Goal: Transaction & Acquisition: Purchase product/service

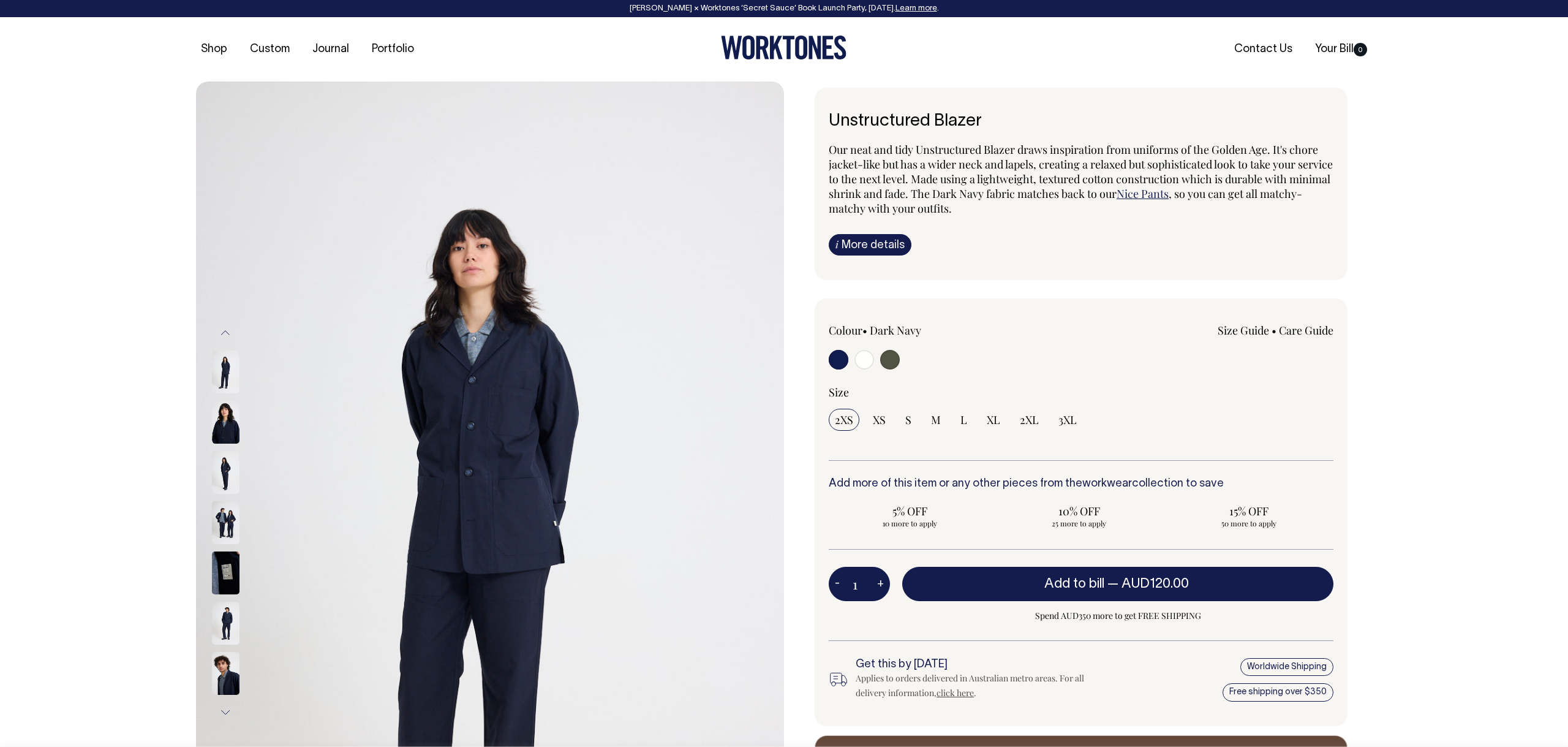
click at [867, 362] on input "radio" at bounding box center [864, 360] width 20 height 20
radio input "true"
radio input "false"
radio input "true"
select select "Off-White"
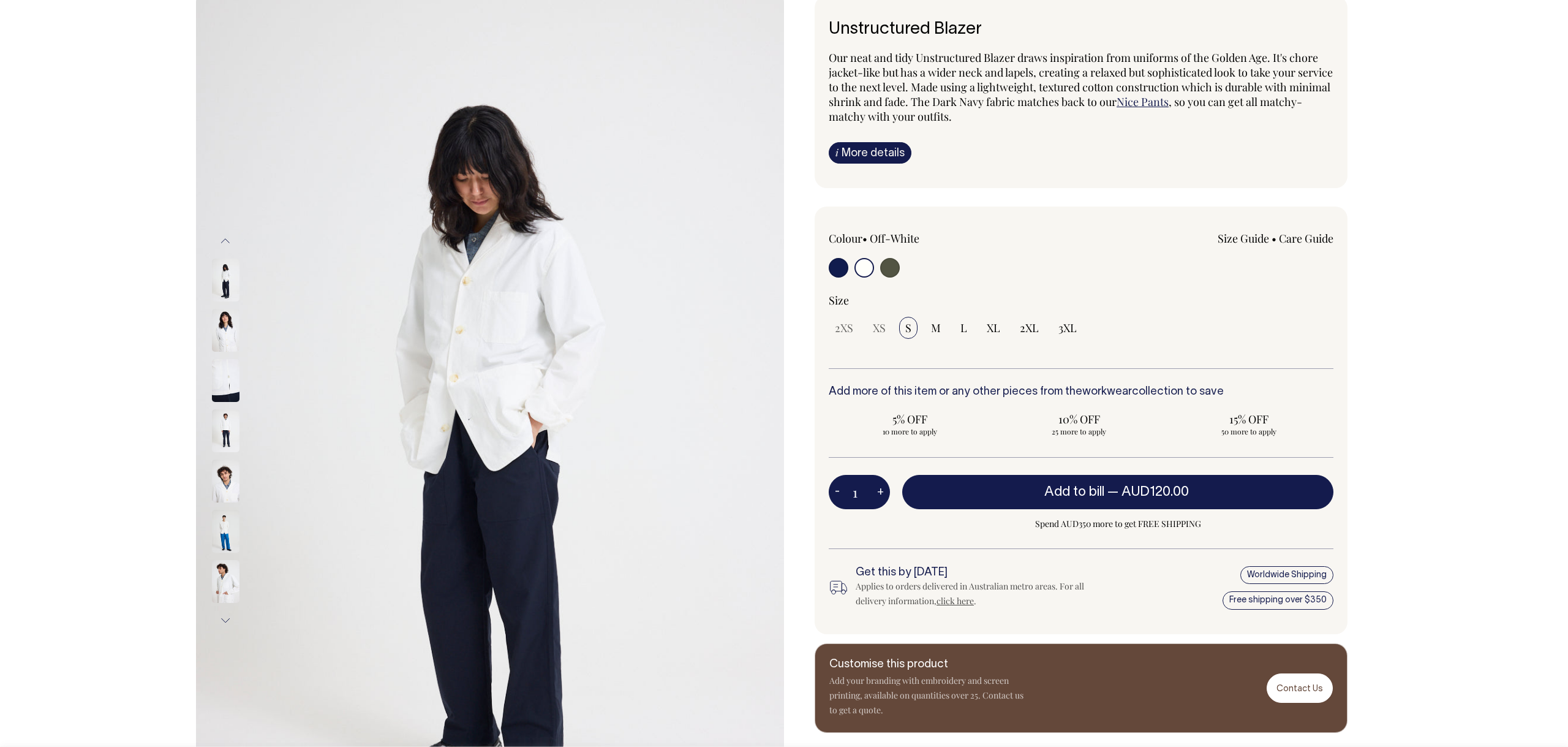
scroll to position [92, 0]
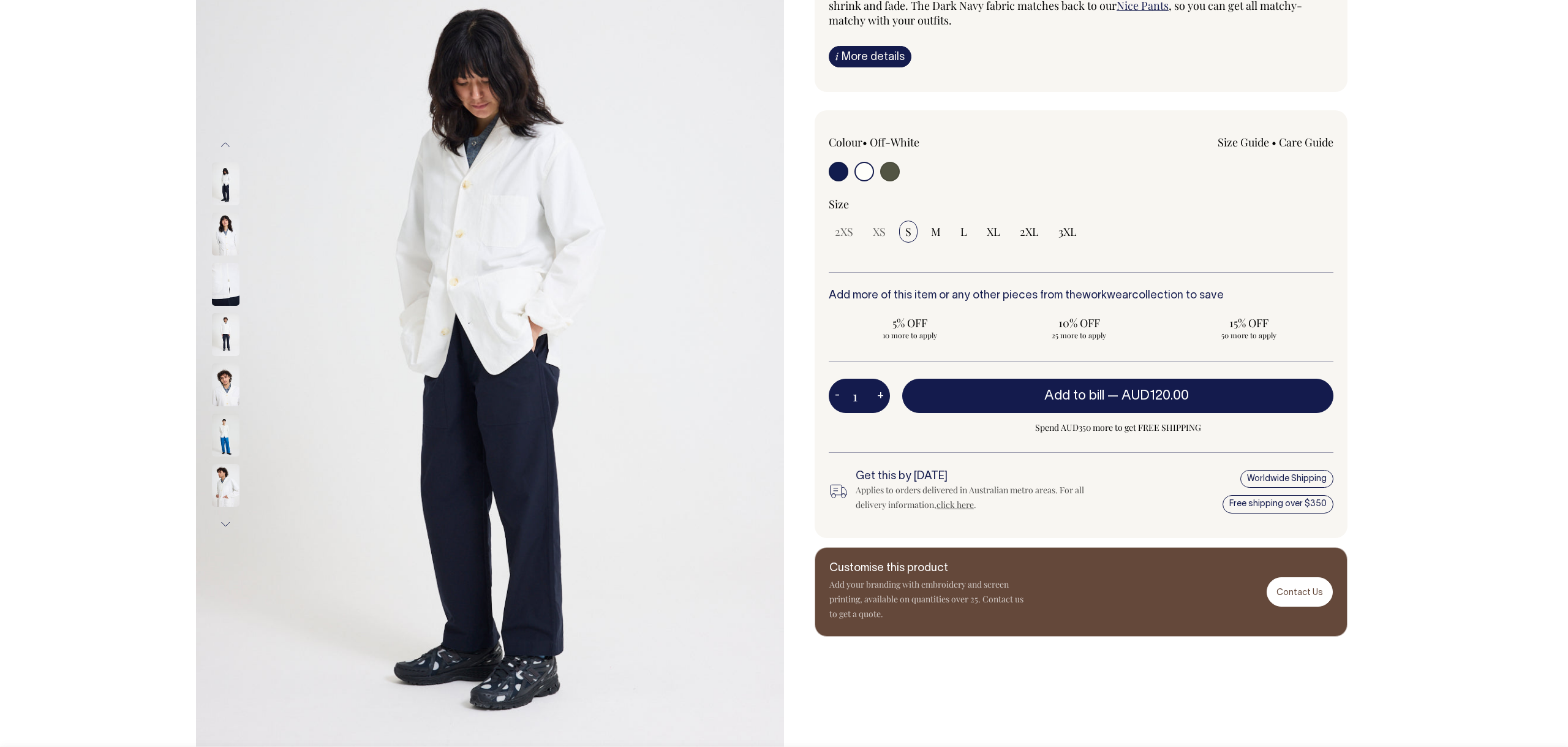
click at [222, 278] on img at bounding box center [225, 284] width 28 height 43
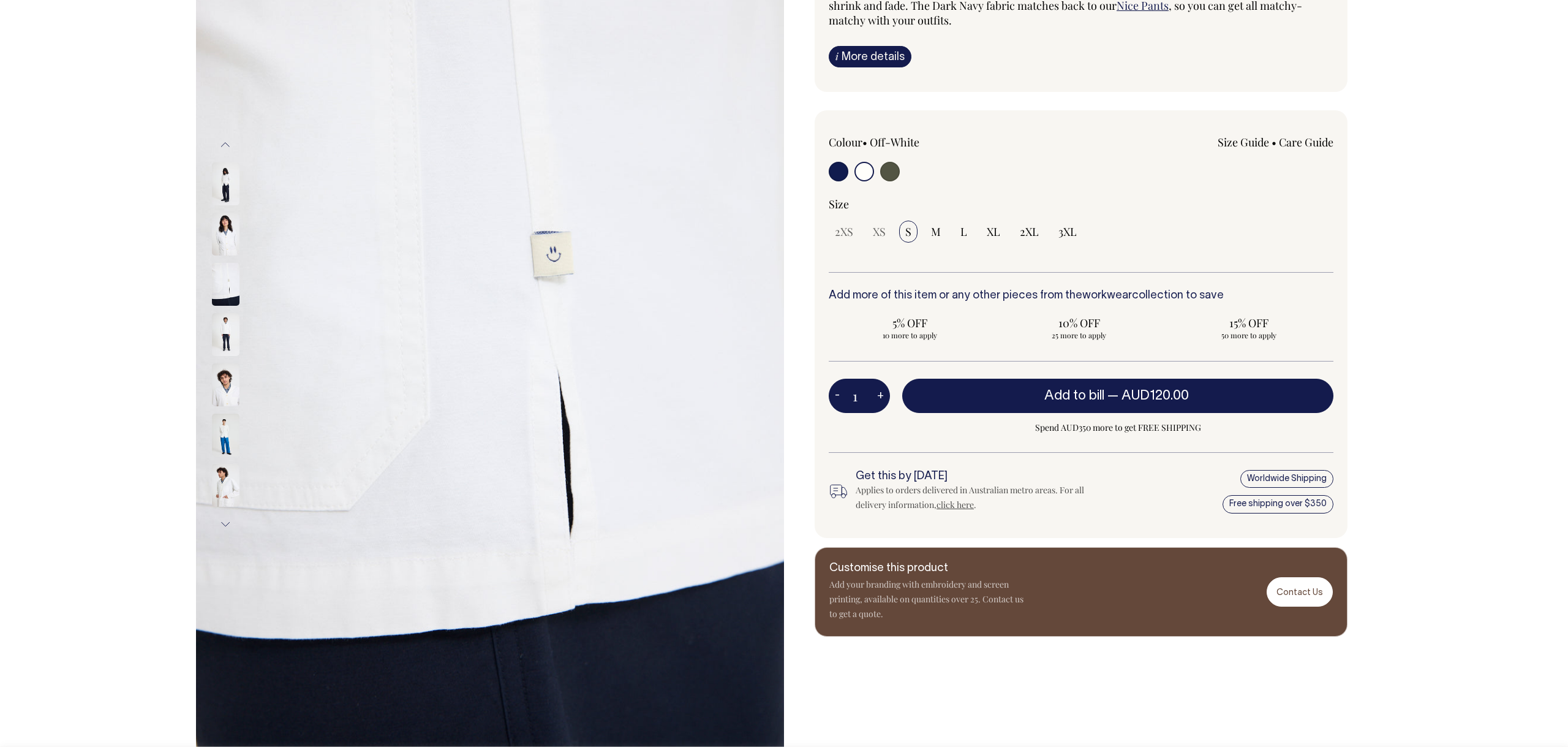
scroll to position [189, 0]
click at [222, 277] on img at bounding box center [225, 284] width 28 height 43
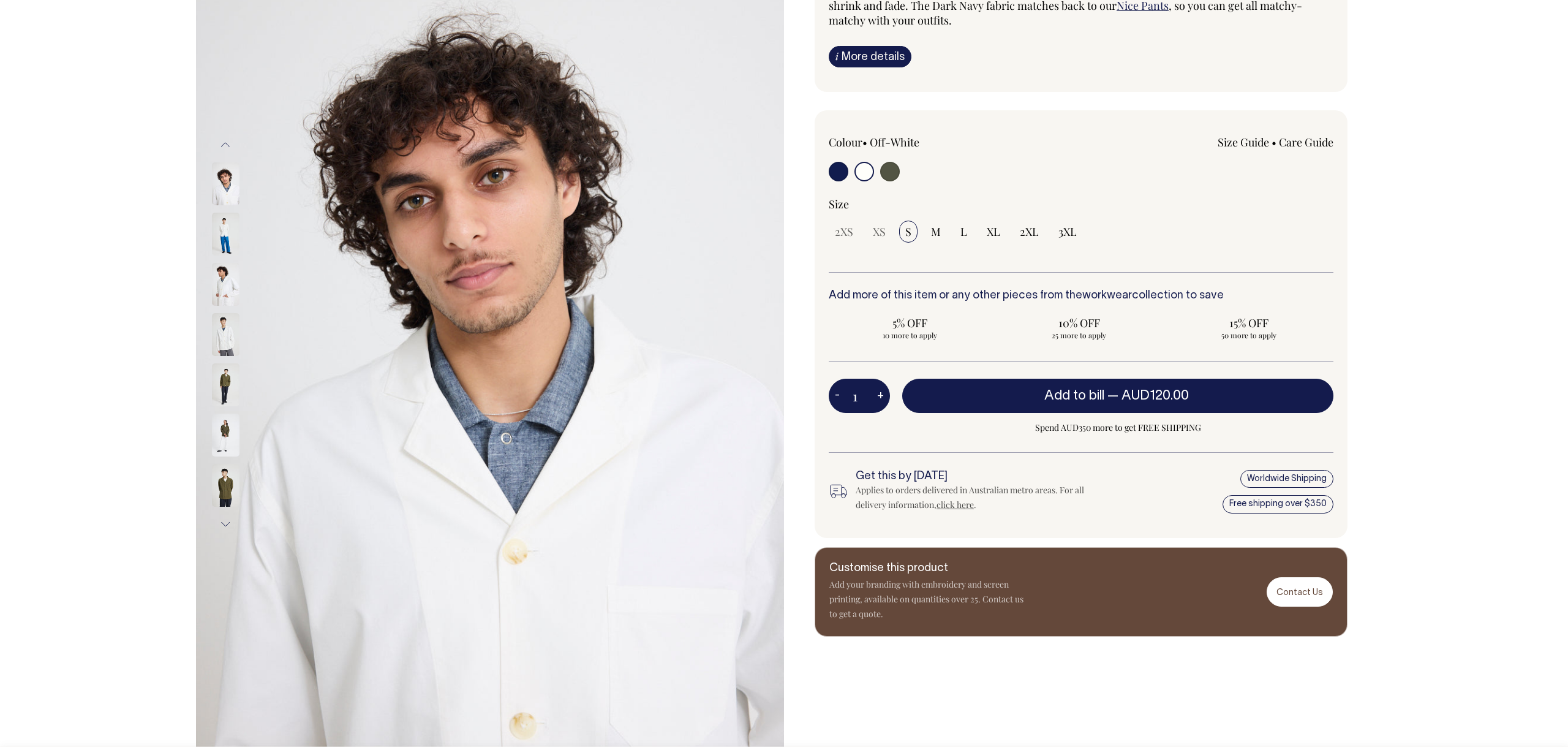
click at [229, 331] on img at bounding box center [225, 334] width 28 height 43
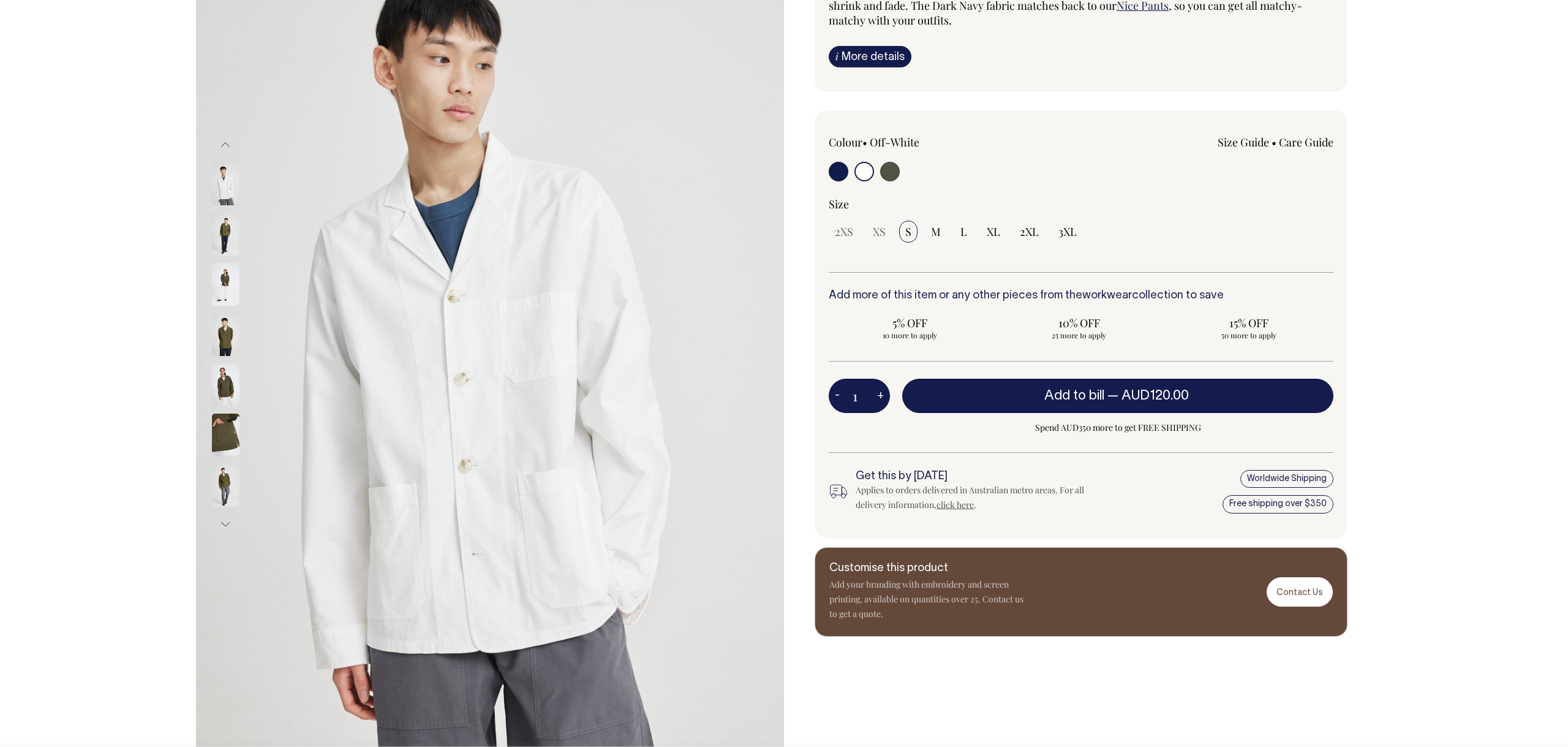
click at [226, 283] on img at bounding box center [225, 284] width 28 height 43
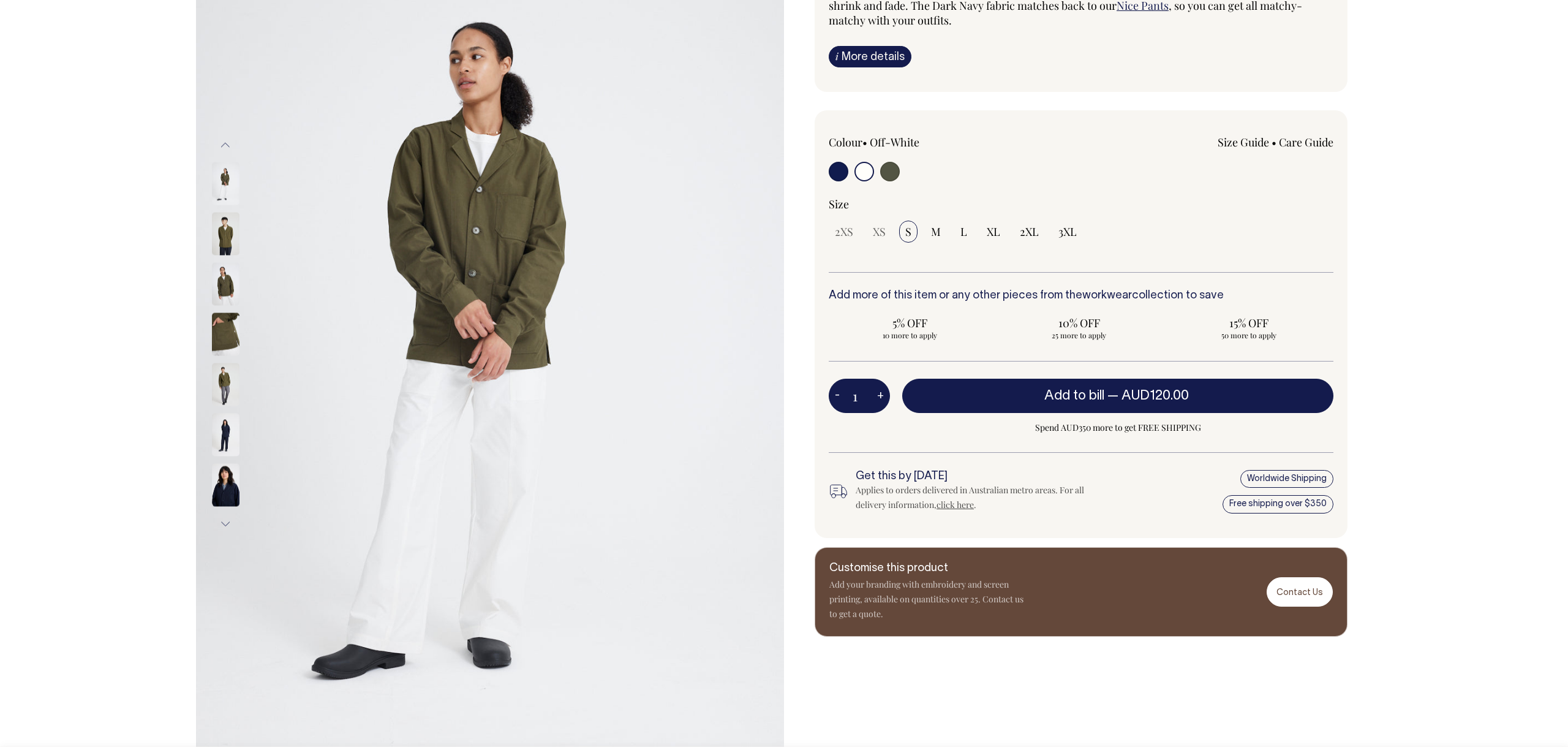
click at [221, 292] on img at bounding box center [225, 284] width 28 height 43
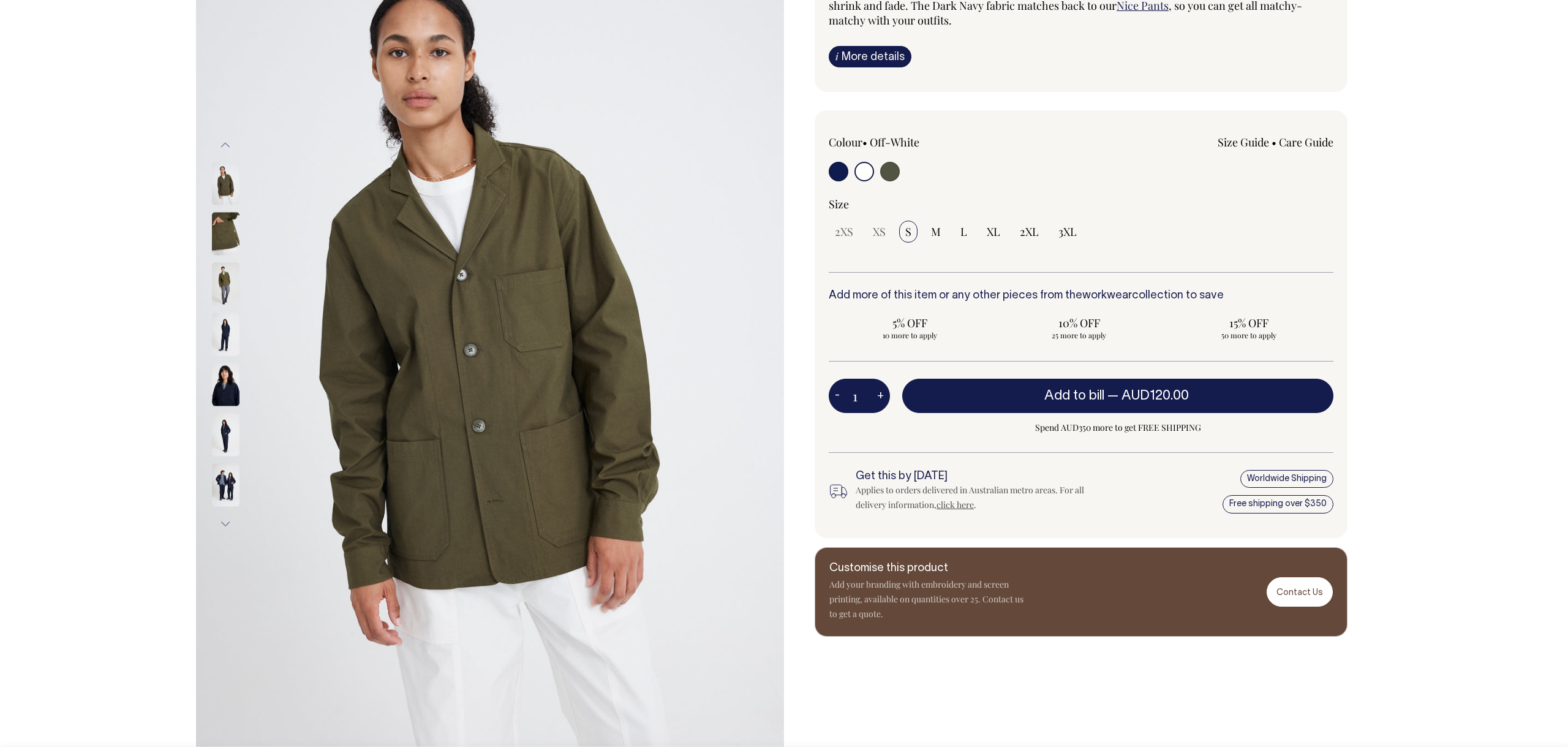
drag, startPoint x: 229, startPoint y: 291, endPoint x: 227, endPoint y: 354, distance: 63.0
click at [229, 291] on img at bounding box center [225, 284] width 28 height 43
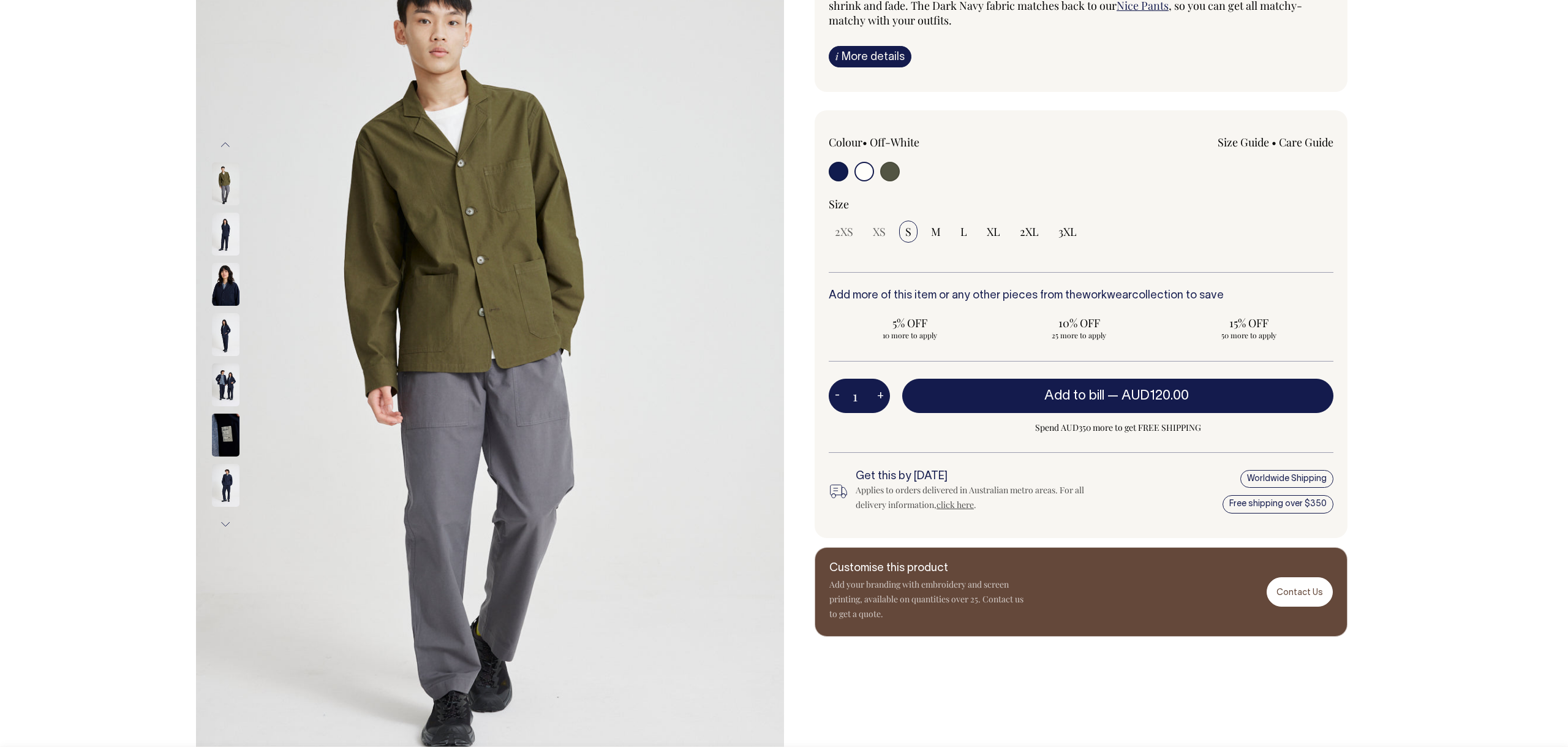
click at [228, 375] on div at bounding box center [242, 33] width 61 height 2764
click at [224, 275] on img at bounding box center [225, 284] width 28 height 43
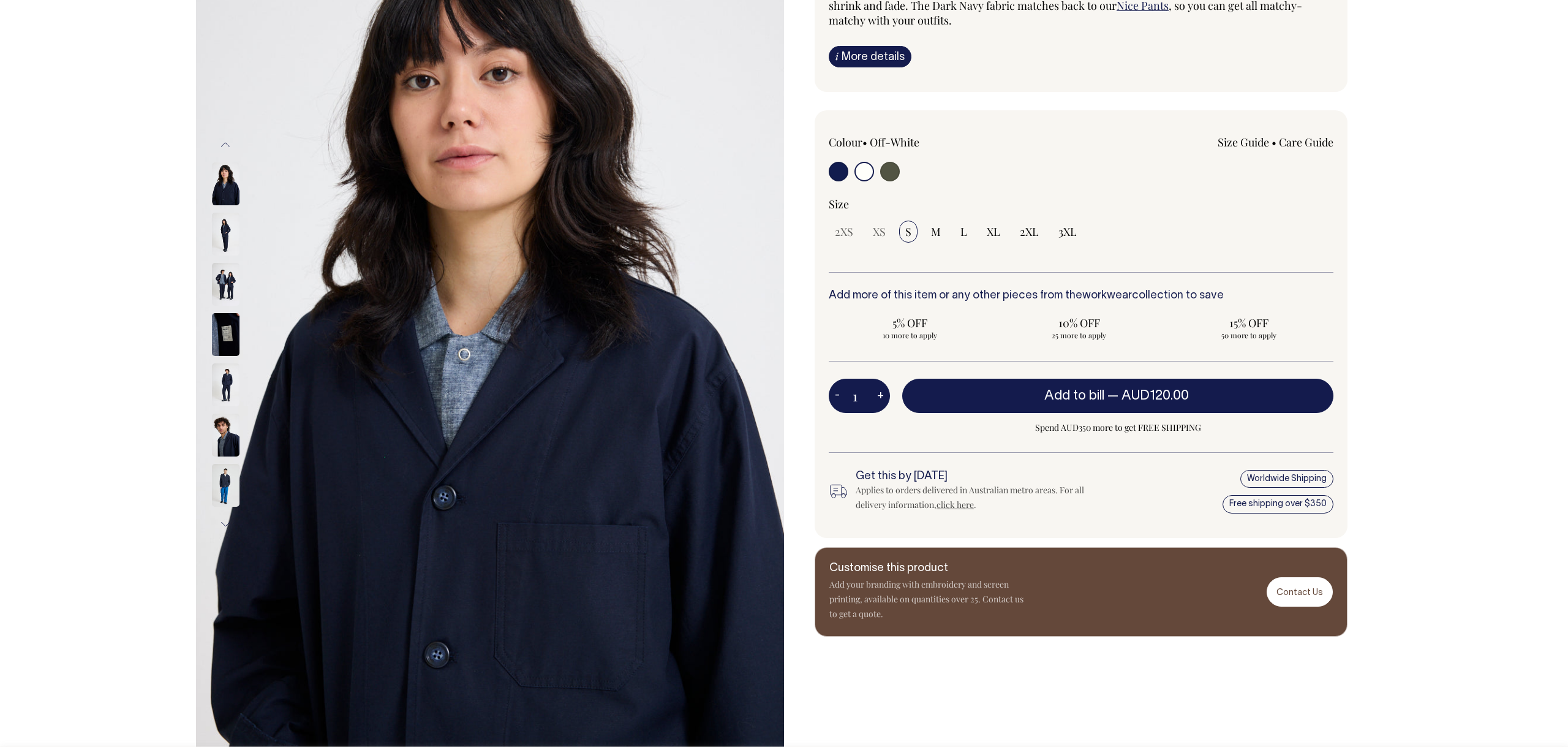
click at [229, 413] on img at bounding box center [225, 435] width 28 height 43
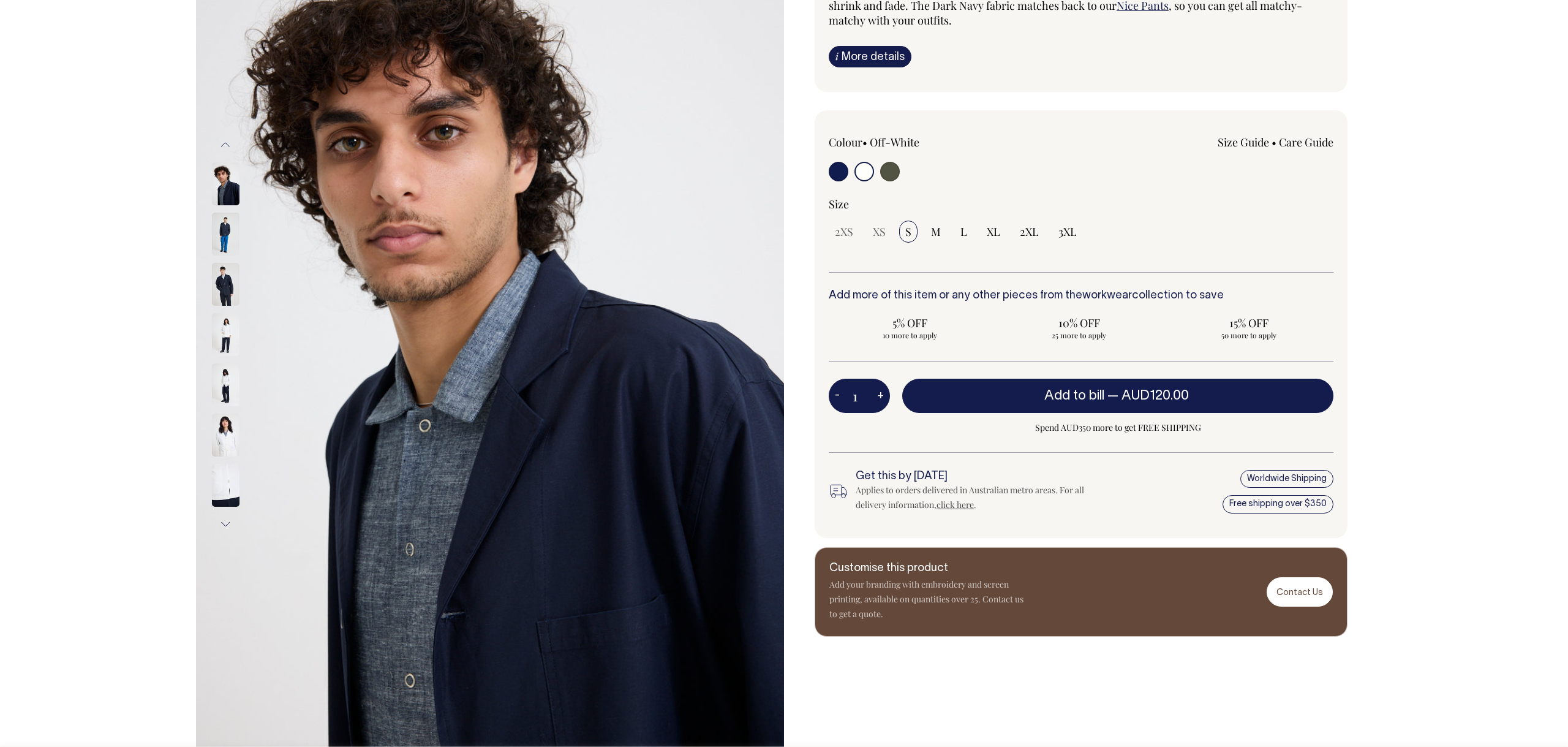
click at [225, 328] on img at bounding box center [225, 334] width 28 height 43
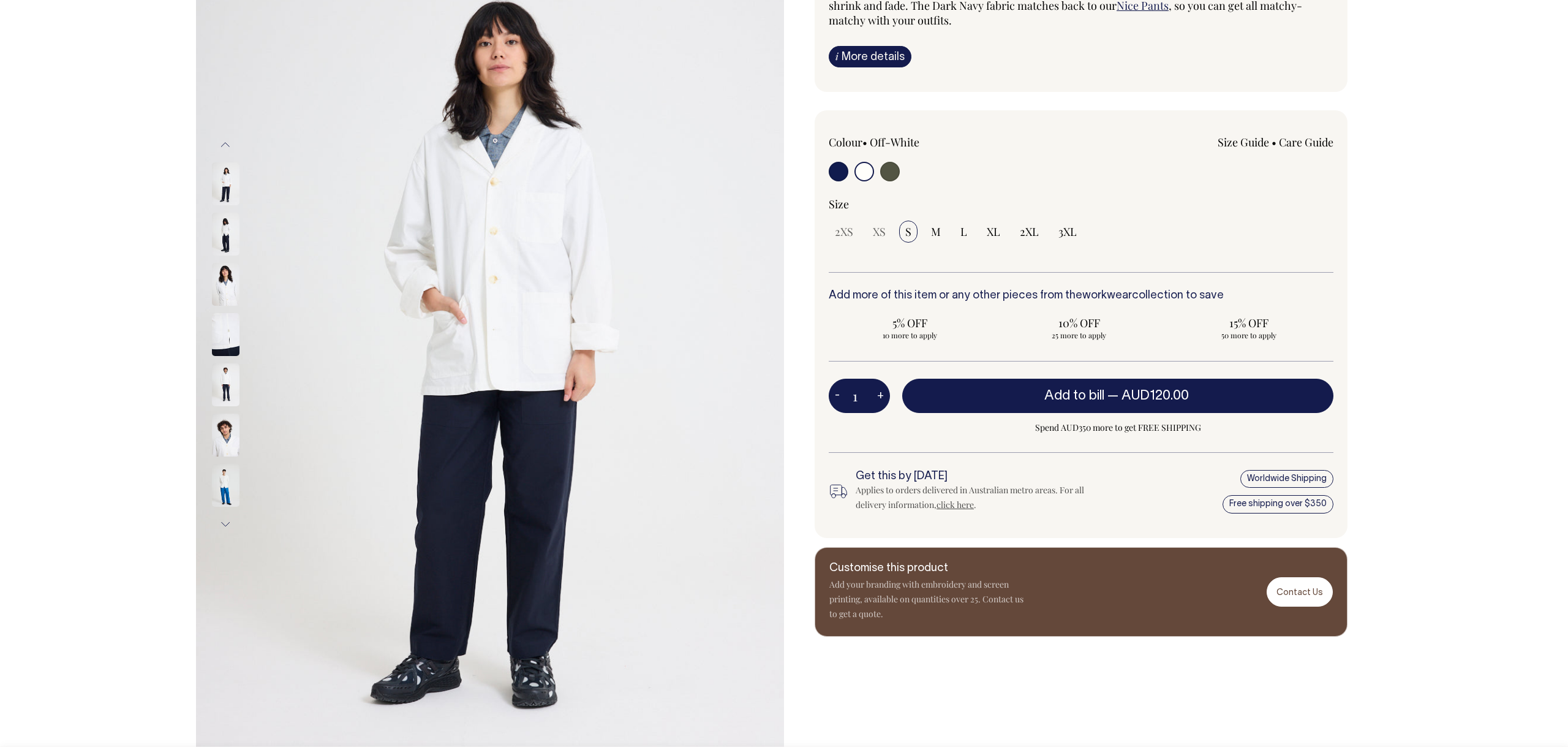
click at [225, 149] on button "Previous" at bounding box center [225, 144] width 18 height 28
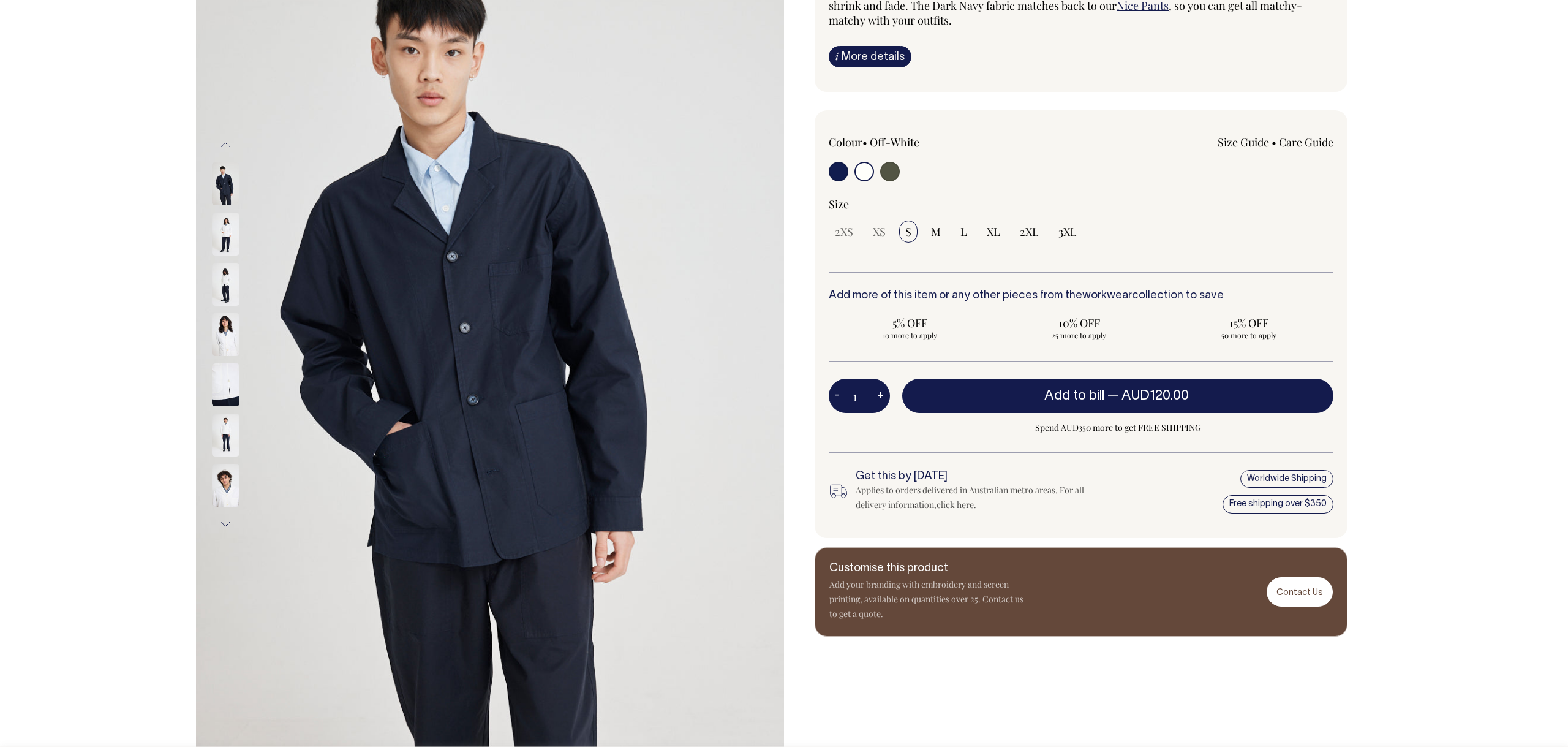
click at [228, 139] on button "Previous" at bounding box center [225, 144] width 18 height 28
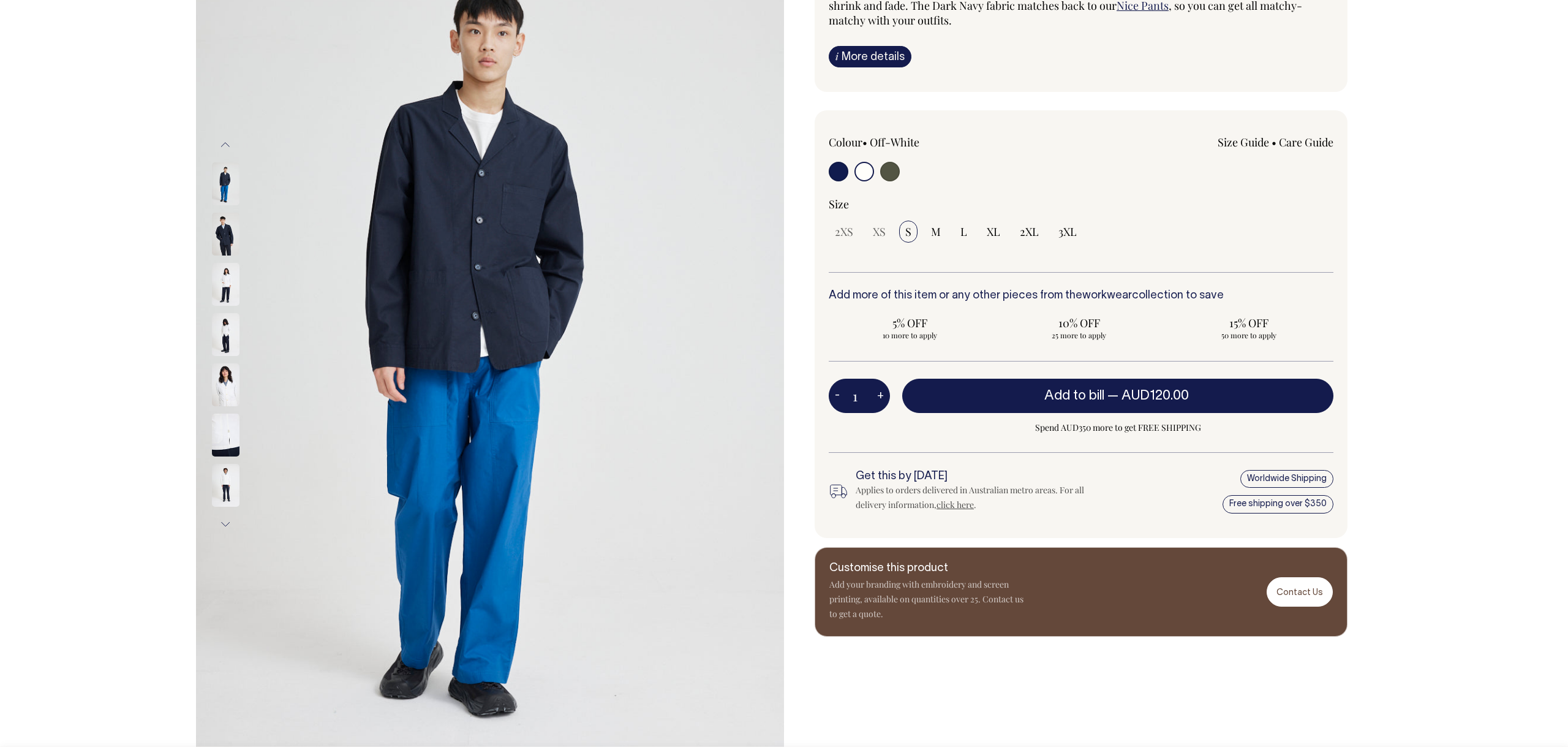
click at [228, 141] on button "Previous" at bounding box center [225, 144] width 18 height 28
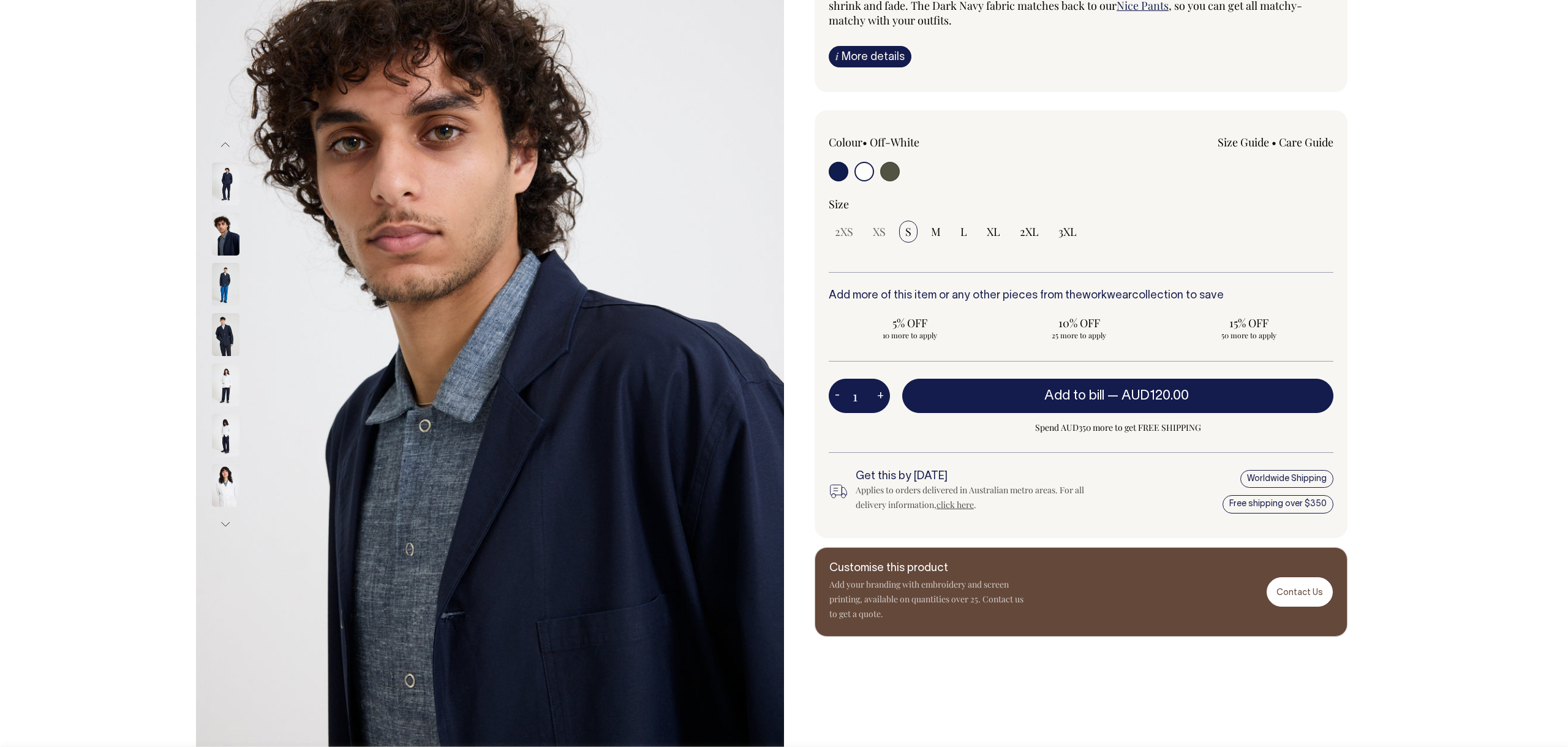
click at [228, 141] on button "Previous" at bounding box center [225, 144] width 18 height 28
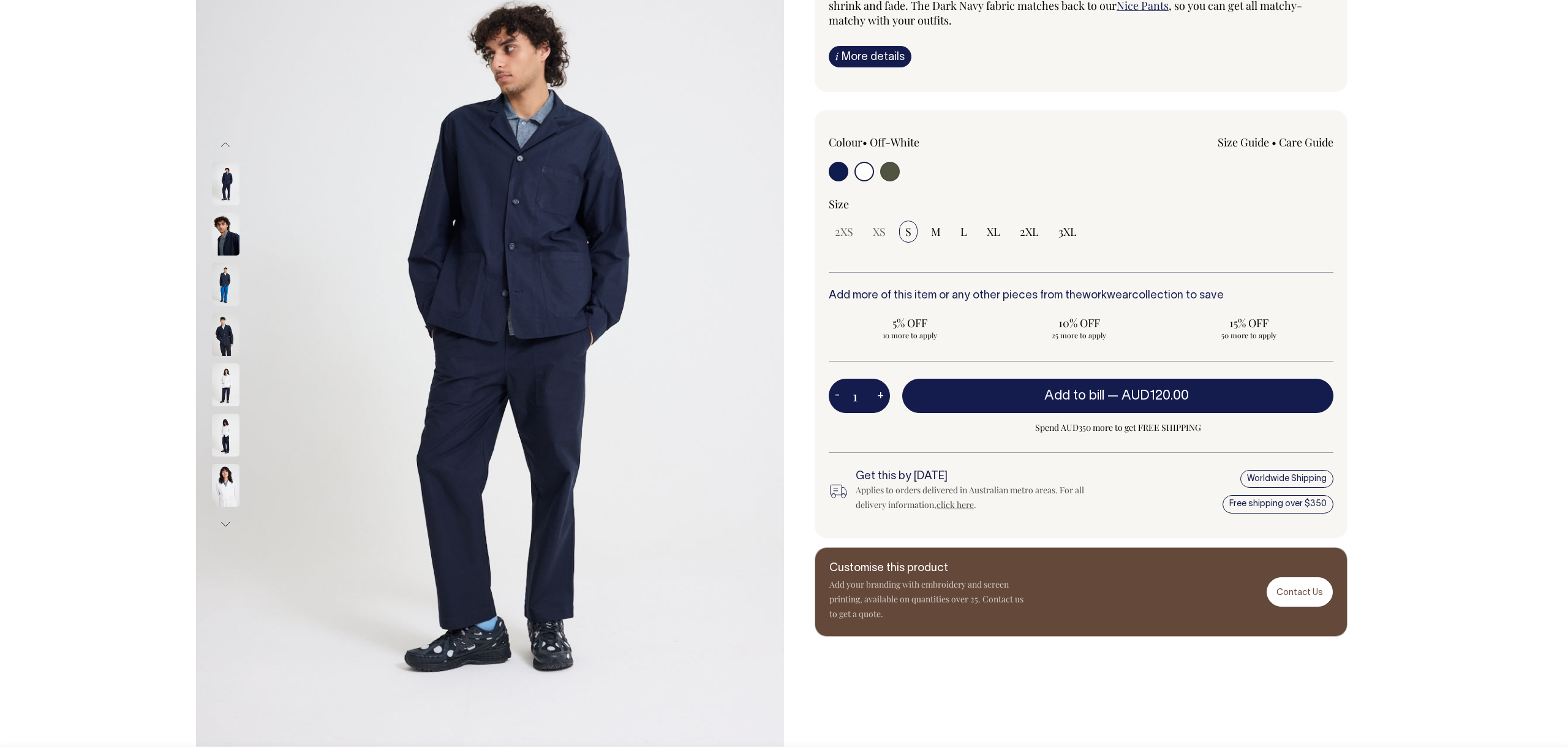
click at [228, 141] on button "Previous" at bounding box center [225, 144] width 18 height 28
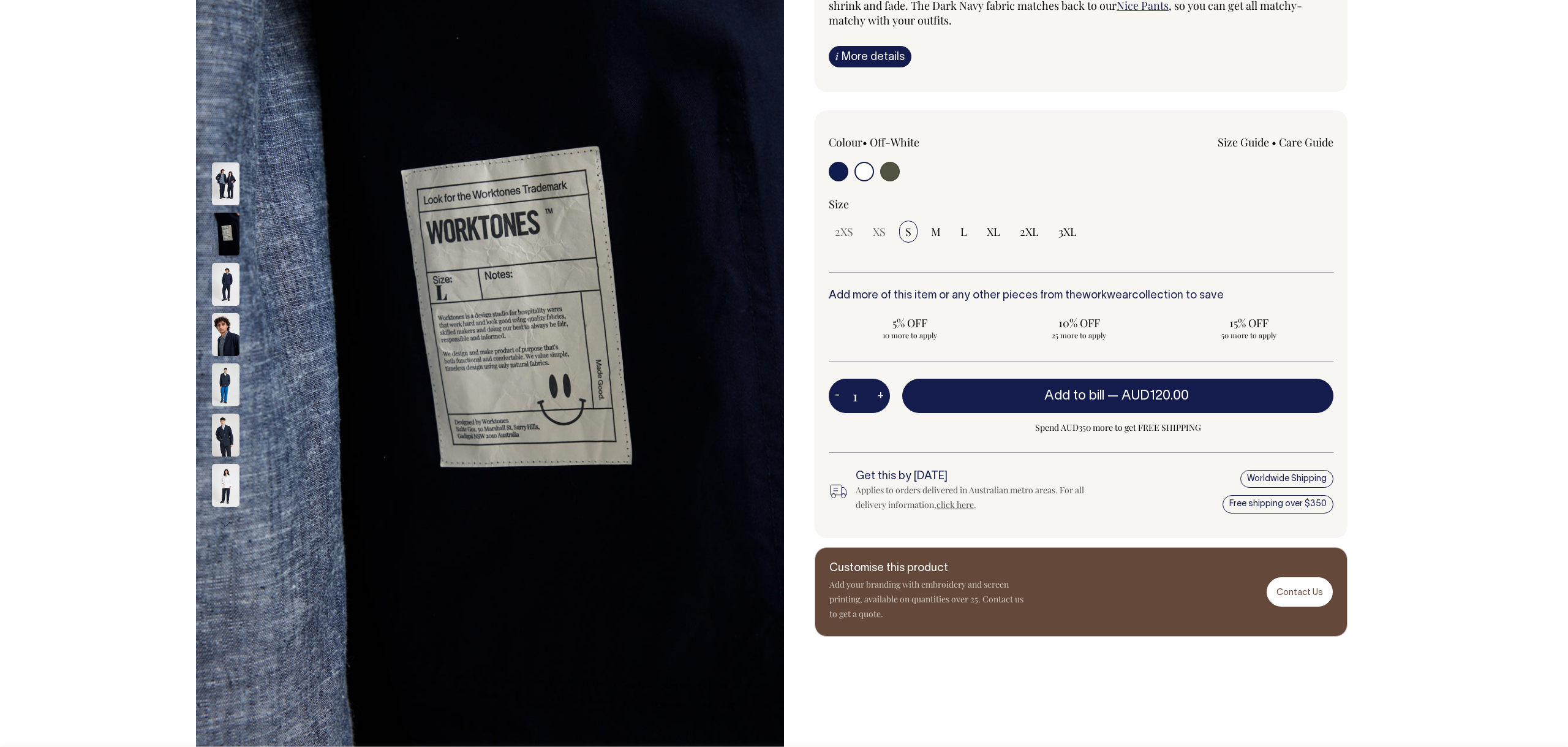
click at [228, 141] on button "Previous" at bounding box center [225, 144] width 18 height 28
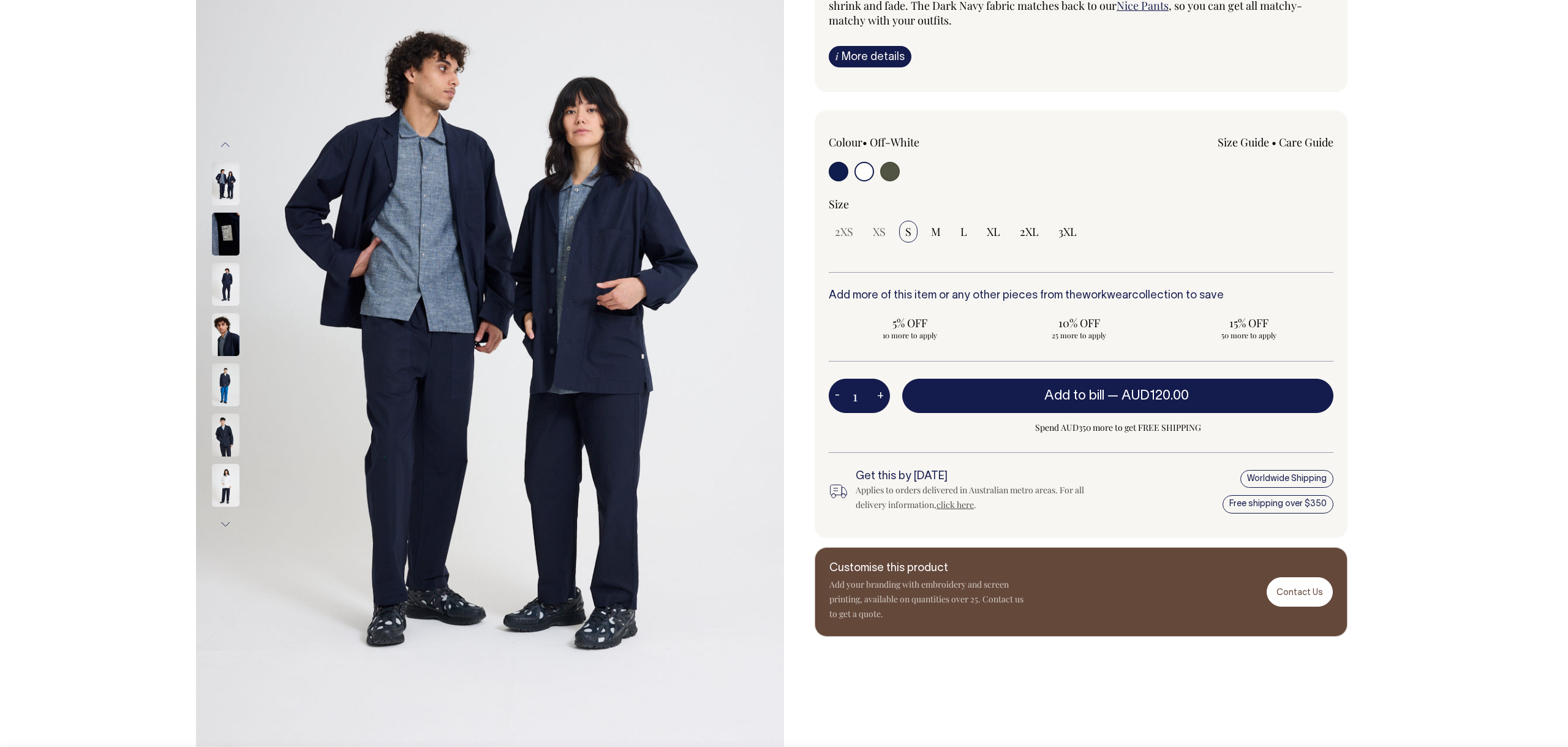
click at [228, 141] on button "Previous" at bounding box center [225, 144] width 18 height 28
click at [224, 527] on button "Next" at bounding box center [225, 524] width 18 height 28
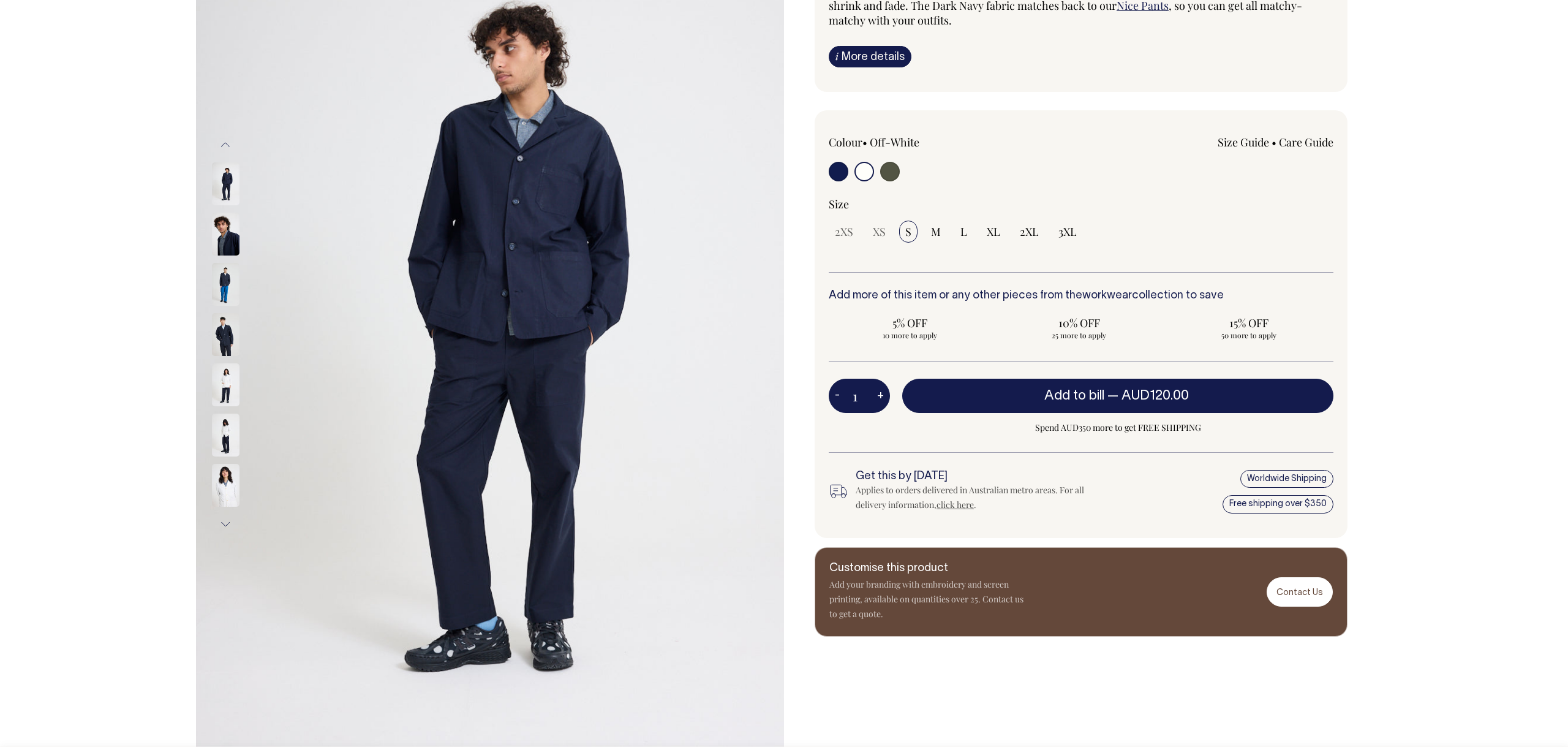
click at [224, 527] on button "Next" at bounding box center [225, 524] width 18 height 28
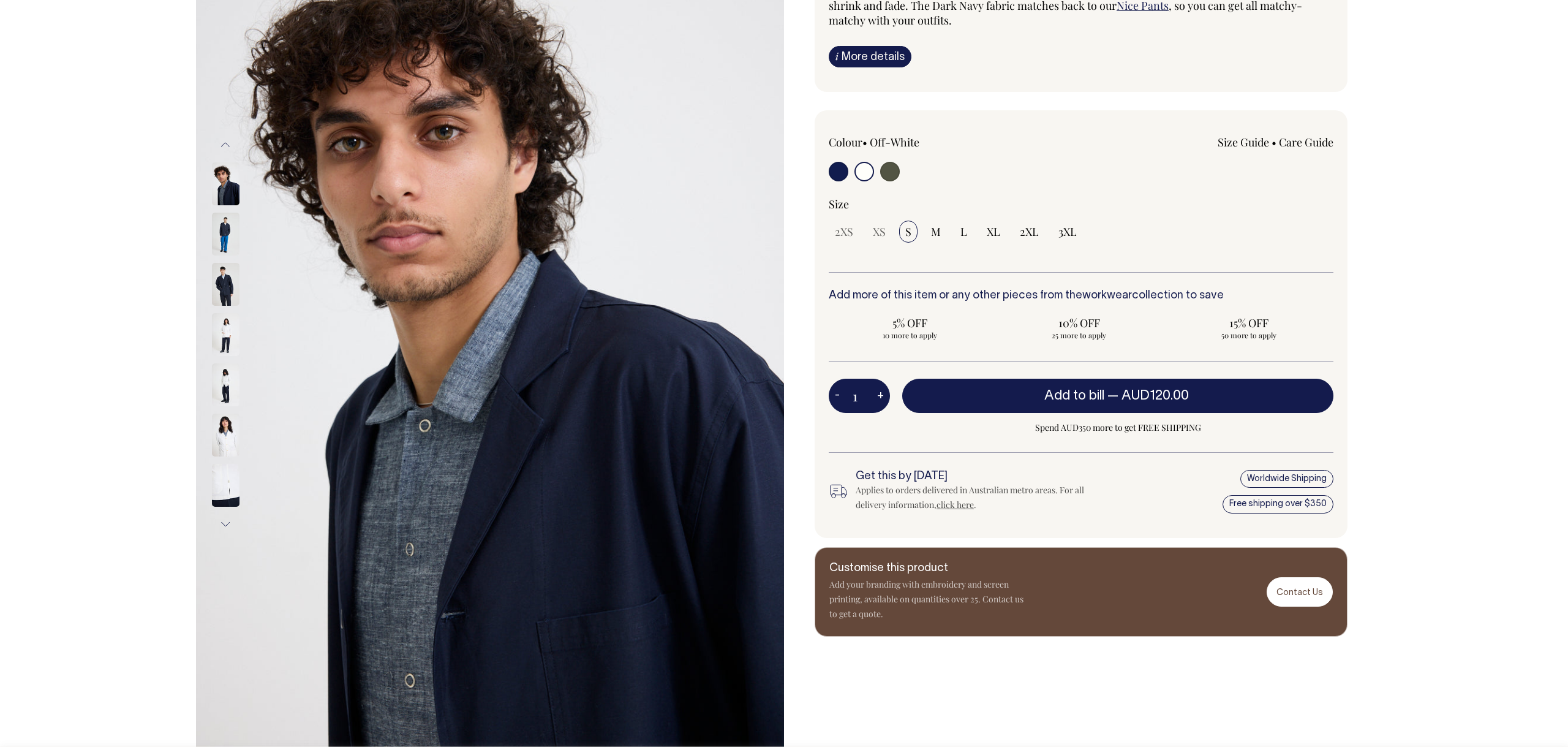
click at [224, 527] on button "Next" at bounding box center [225, 524] width 18 height 28
click at [225, 526] on button "Next" at bounding box center [225, 524] width 18 height 28
click at [225, 521] on button "Next" at bounding box center [225, 524] width 18 height 28
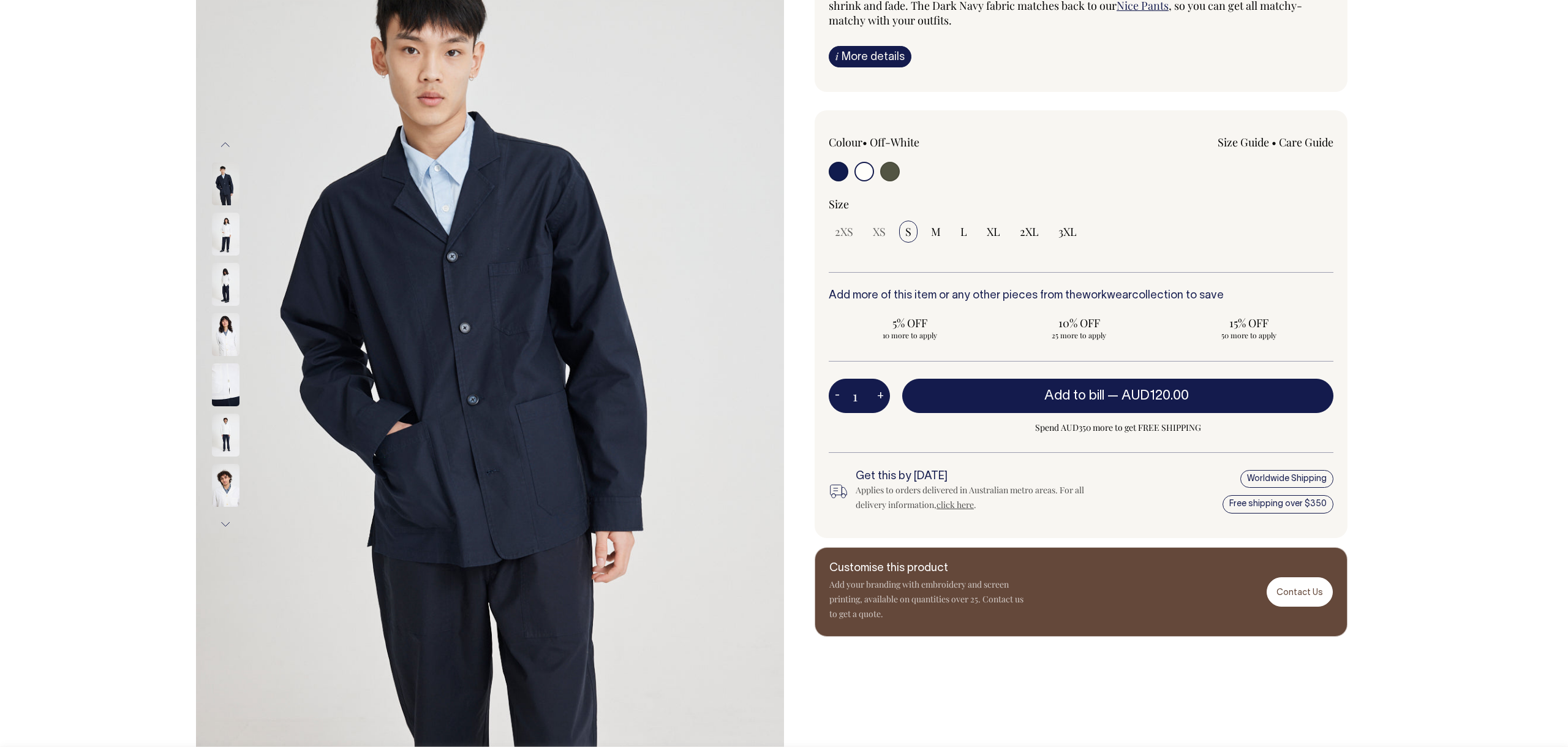
click at [225, 521] on button "Next" at bounding box center [225, 524] width 18 height 28
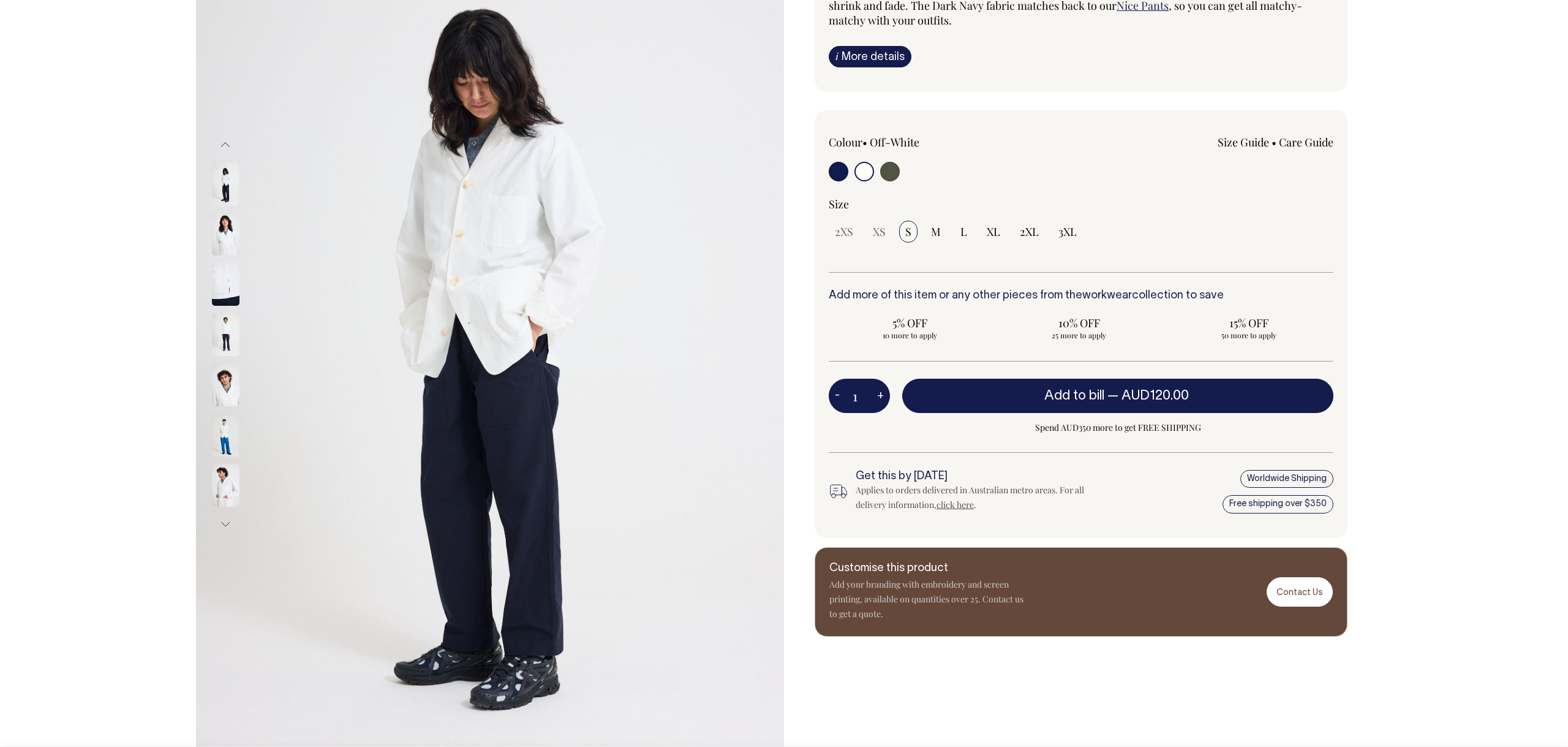
click at [225, 521] on button "Next" at bounding box center [225, 524] width 18 height 28
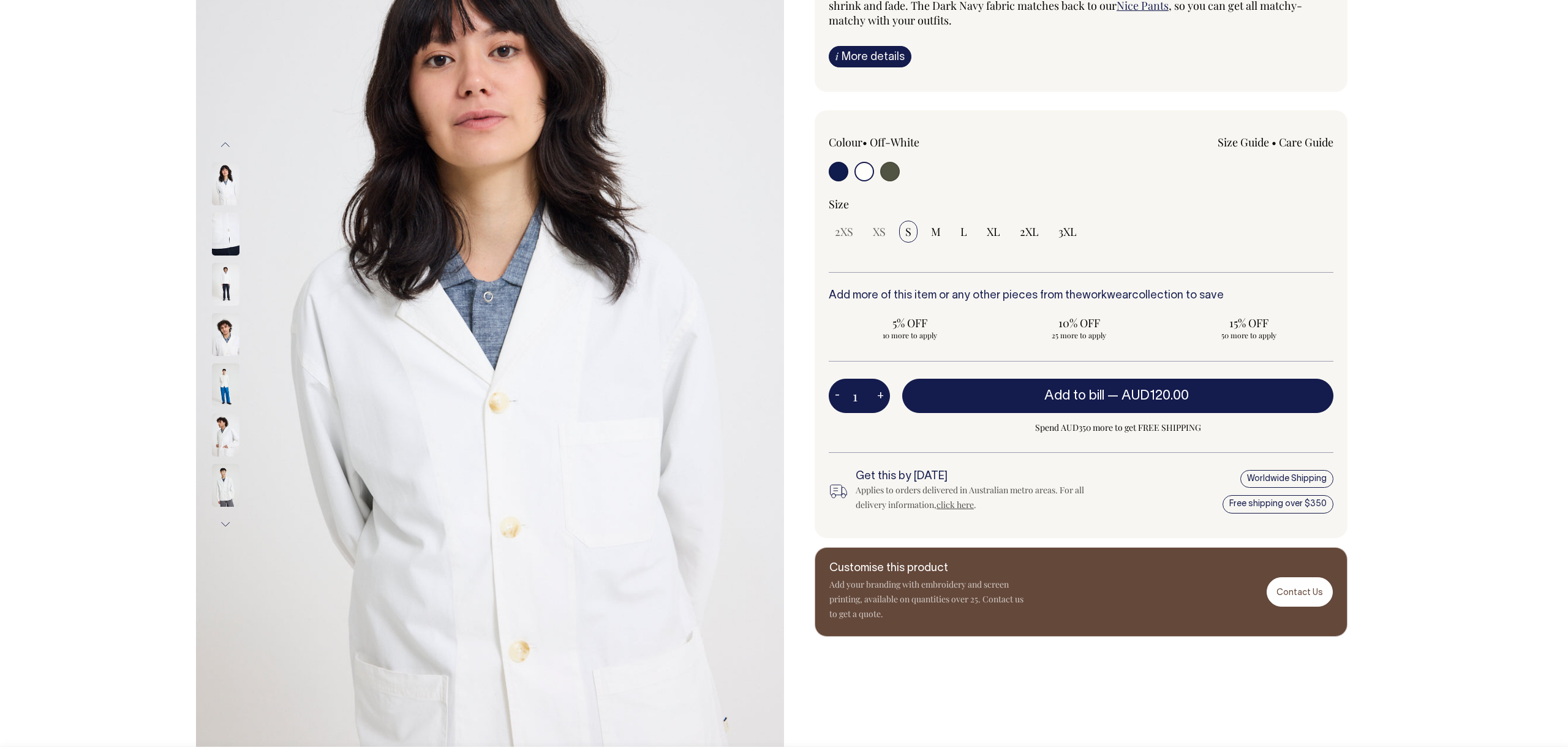
click at [225, 521] on button "Next" at bounding box center [225, 524] width 18 height 28
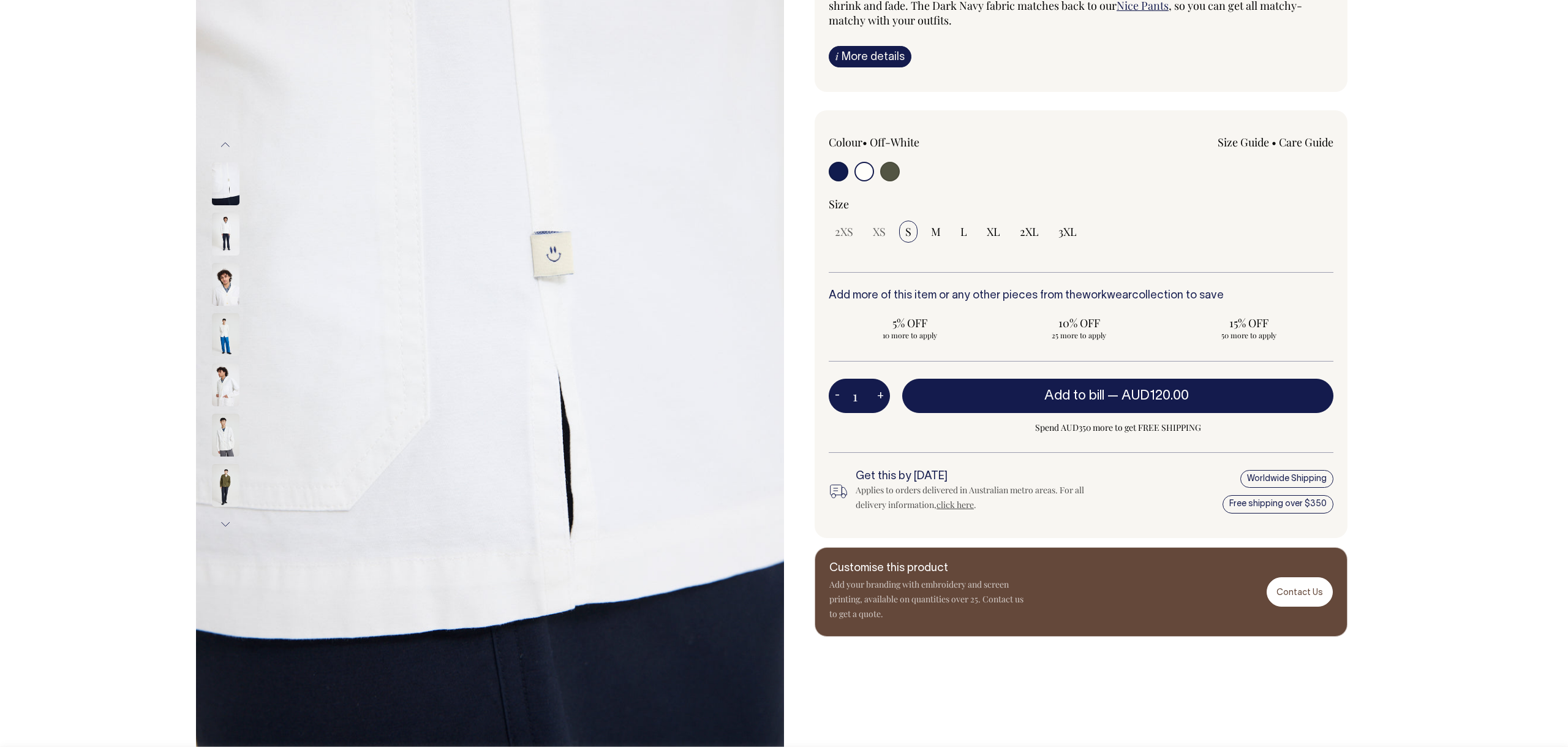
click at [225, 521] on button "Next" at bounding box center [225, 524] width 18 height 28
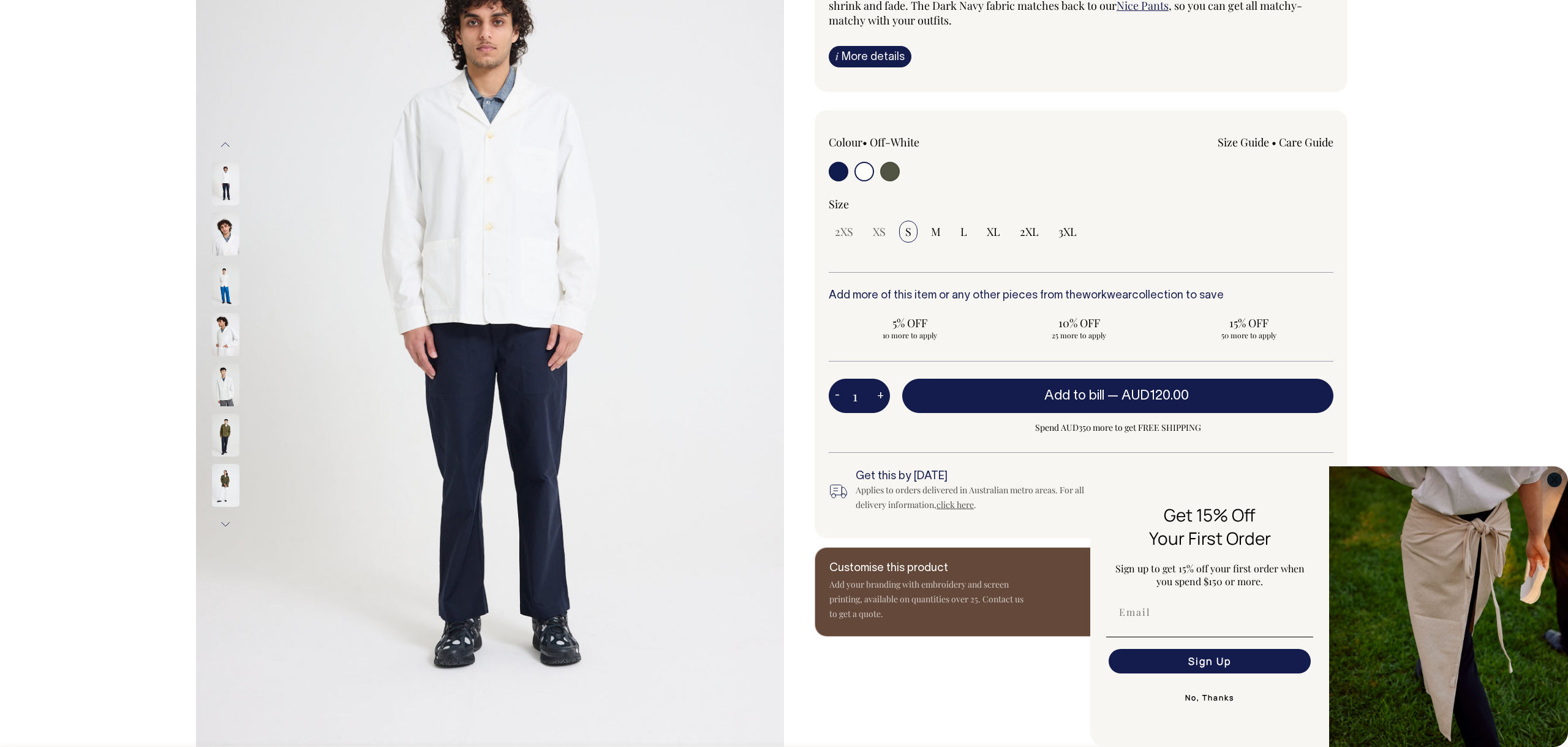
click at [1550, 480] on circle "Close dialog" at bounding box center [1555, 480] width 14 height 14
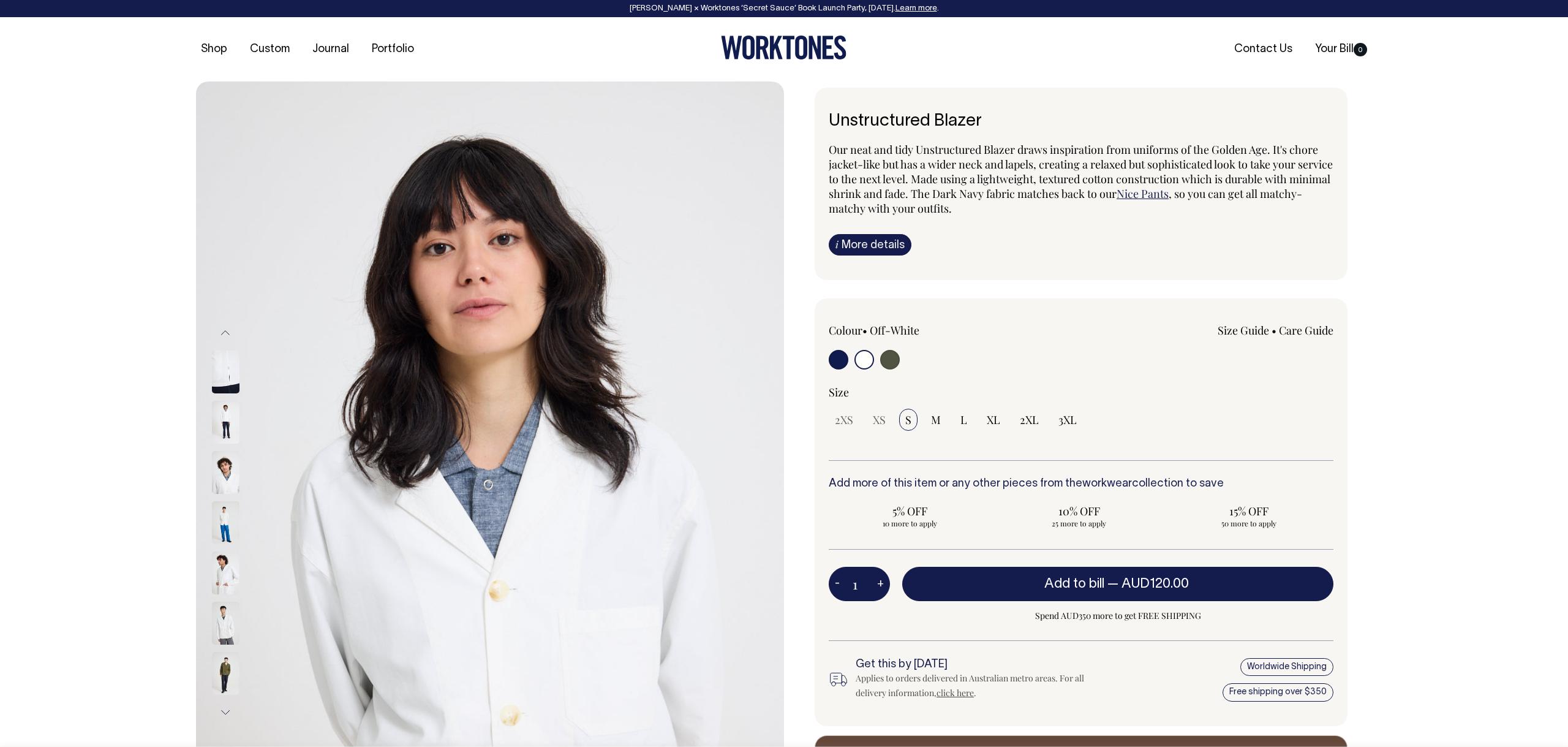
scroll to position [0, 0]
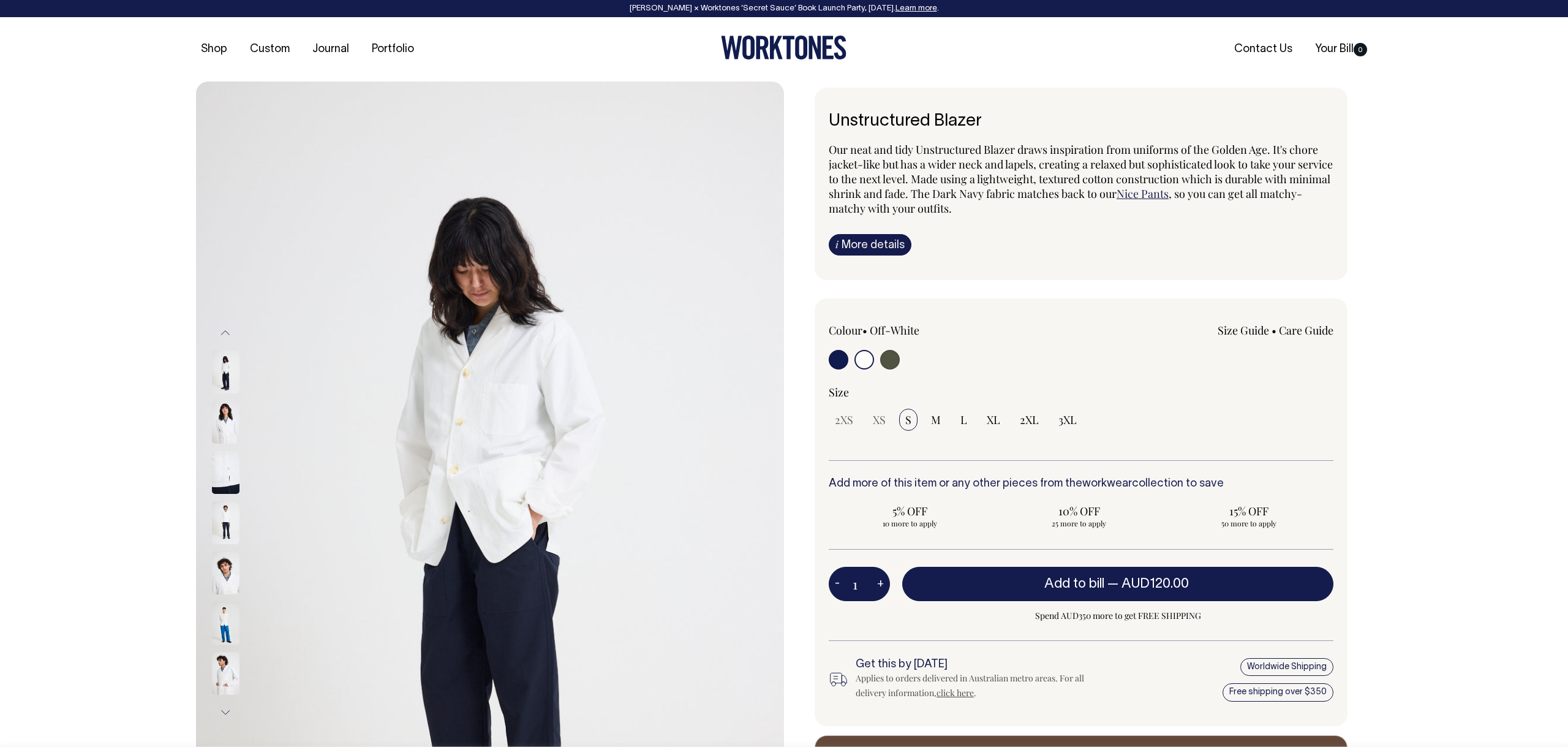
click at [227, 379] on img at bounding box center [225, 372] width 28 height 43
click at [219, 418] on img at bounding box center [225, 422] width 28 height 43
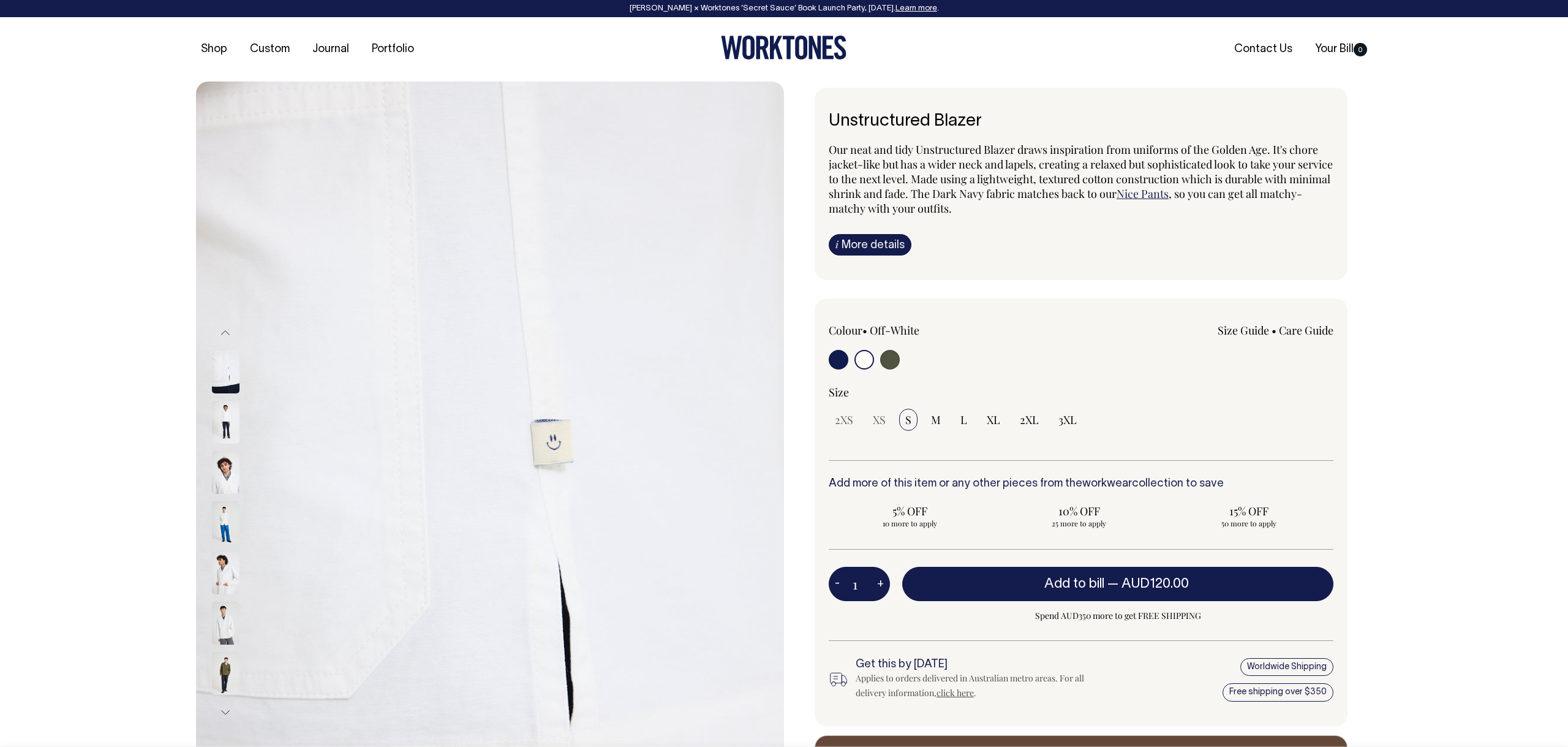
click at [226, 422] on img at bounding box center [225, 422] width 28 height 43
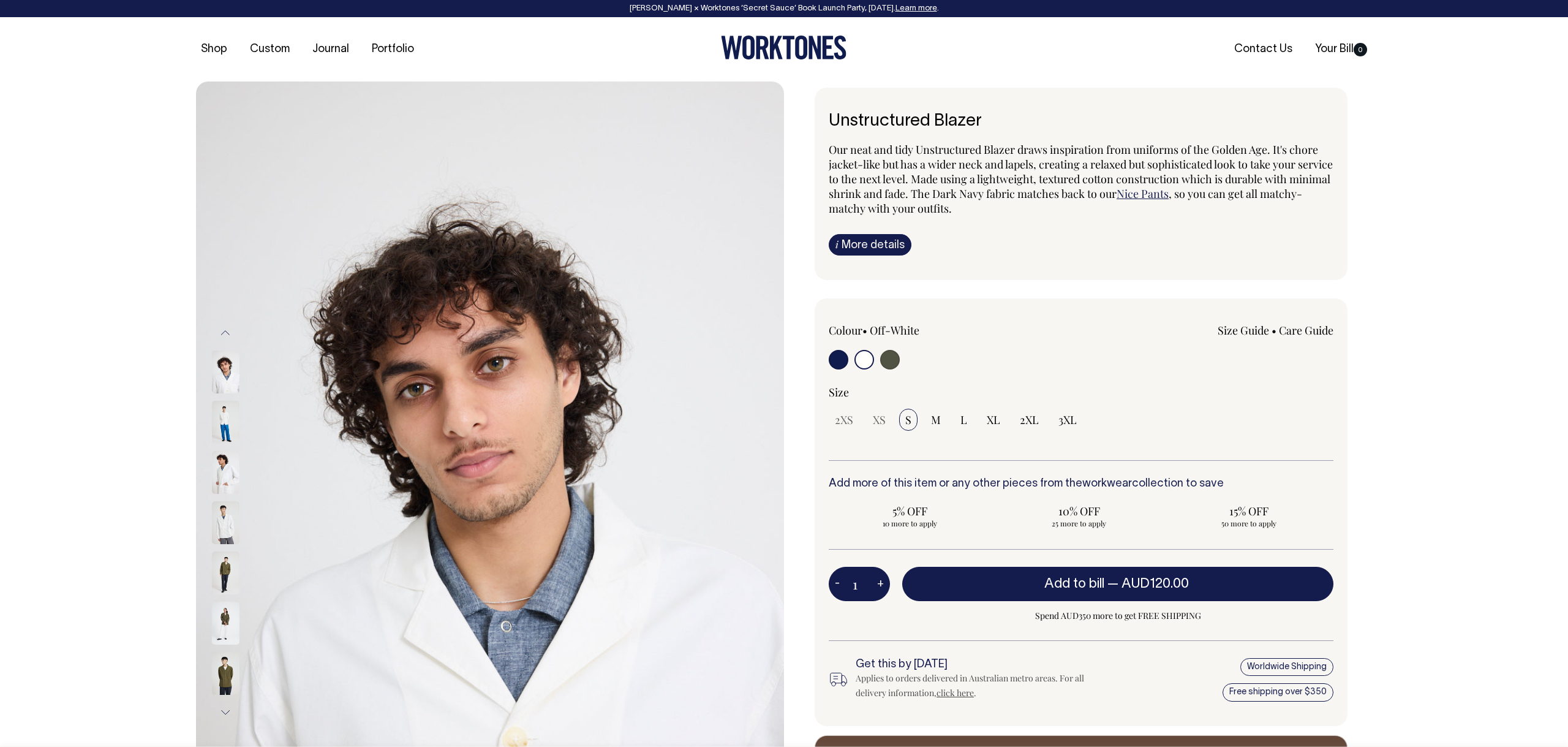
click at [217, 387] on img at bounding box center [225, 372] width 28 height 43
click at [227, 521] on img at bounding box center [225, 523] width 28 height 43
